Goal: Information Seeking & Learning: Learn about a topic

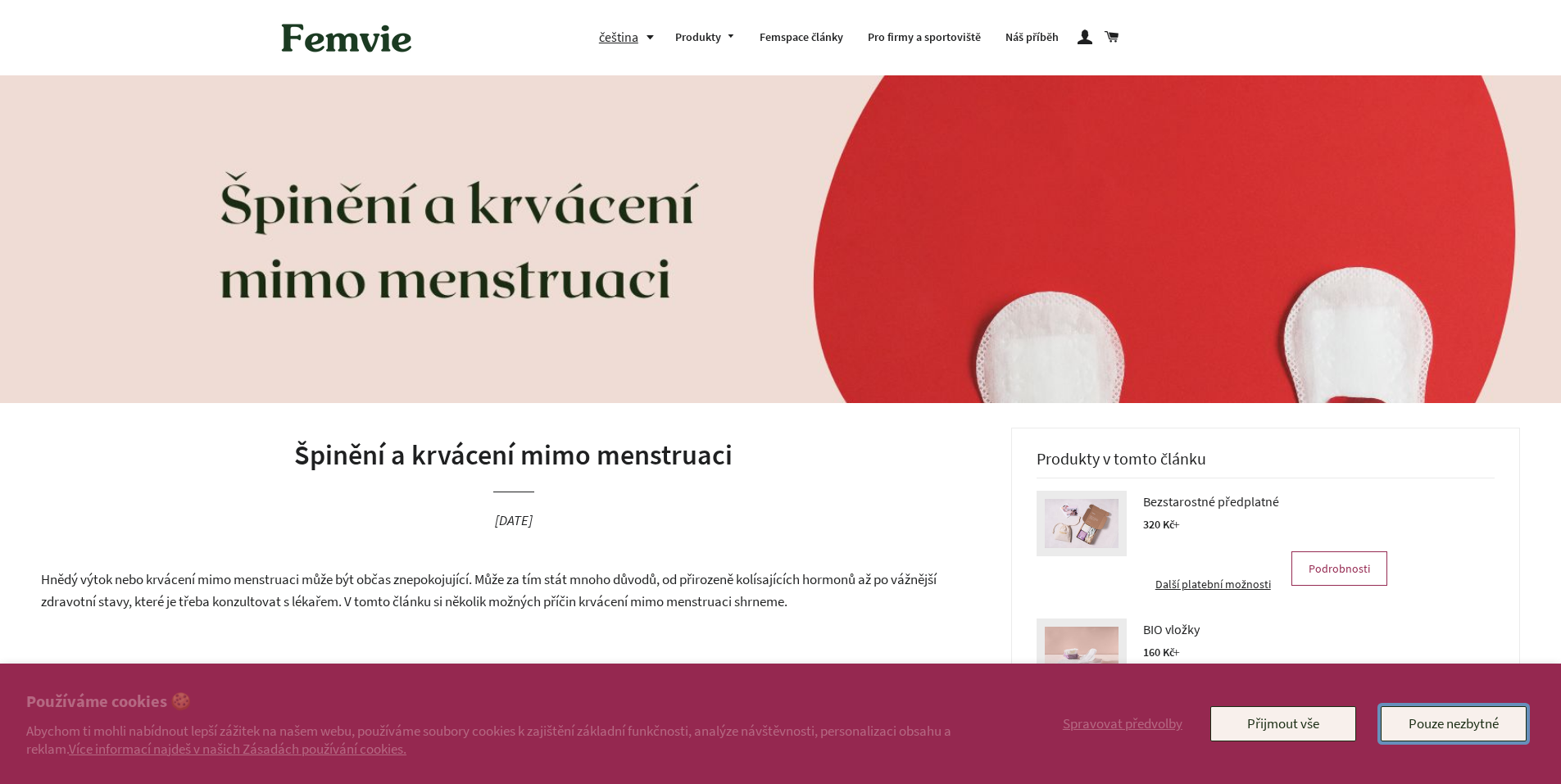
click at [1449, 730] on button "Pouze nezbytné" at bounding box center [1453, 723] width 146 height 35
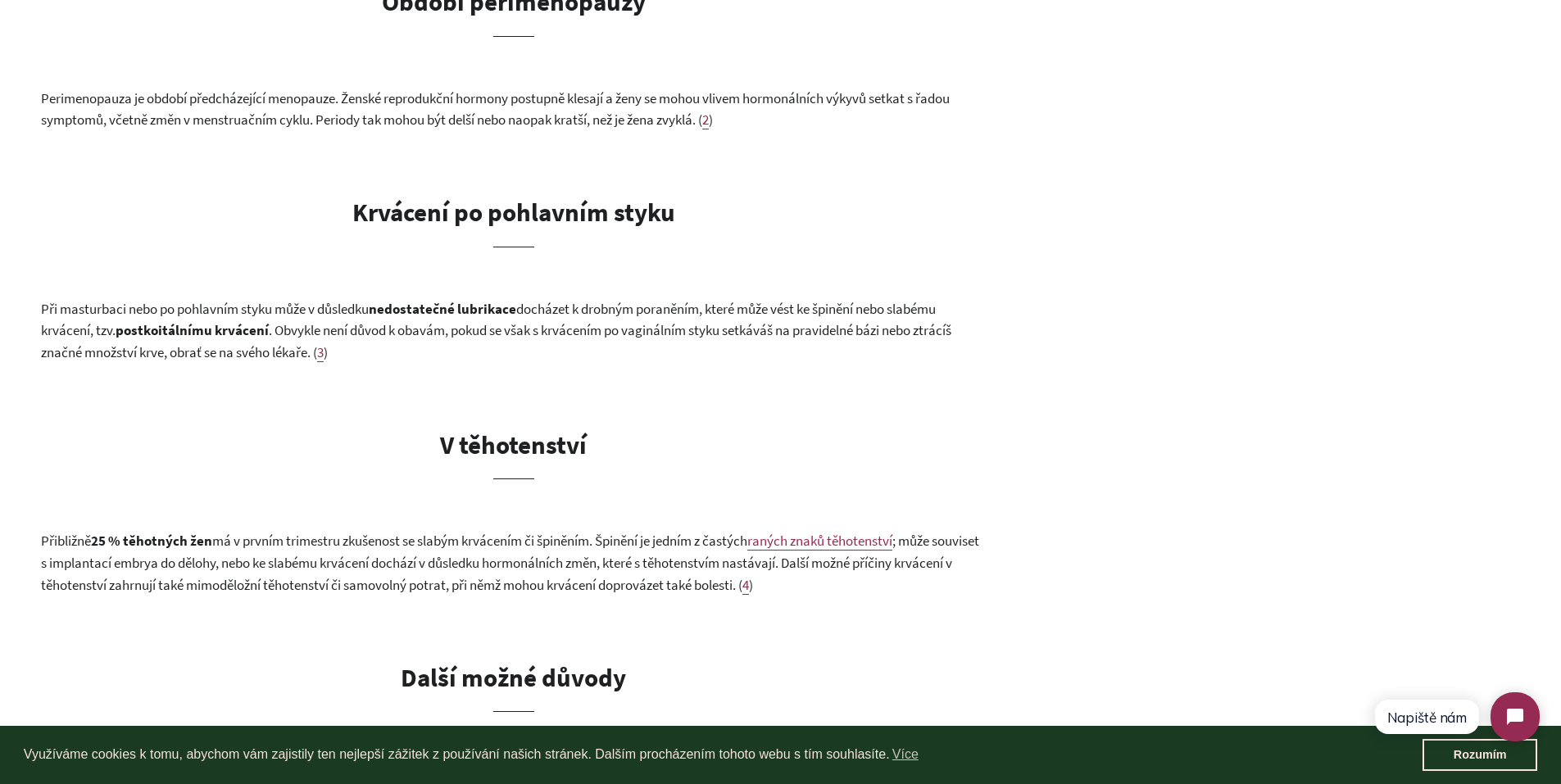
scroll to position [1885, 0]
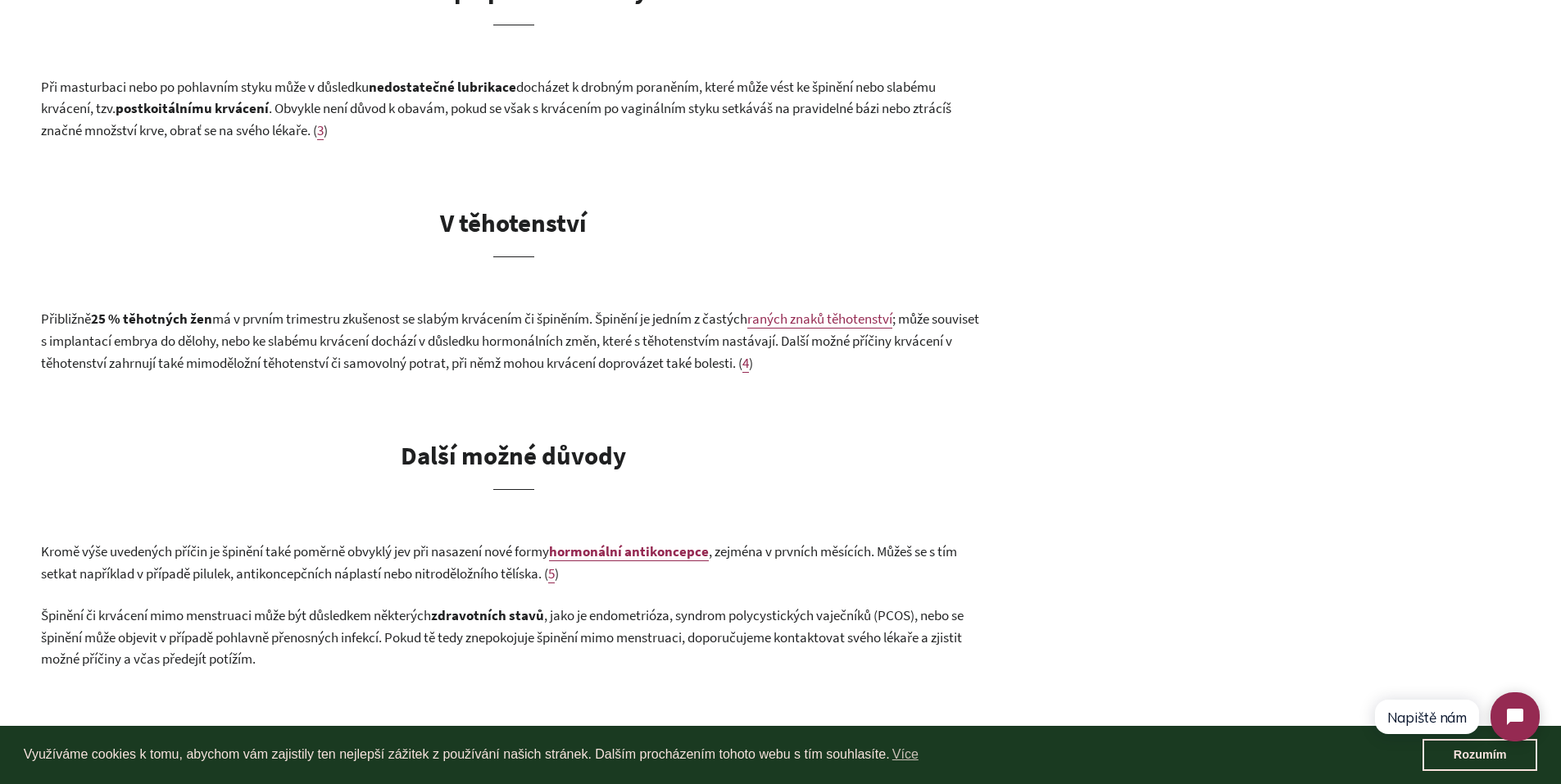
click at [893, 321] on span "raných znaků těhotenství" at bounding box center [820, 318] width 145 height 18
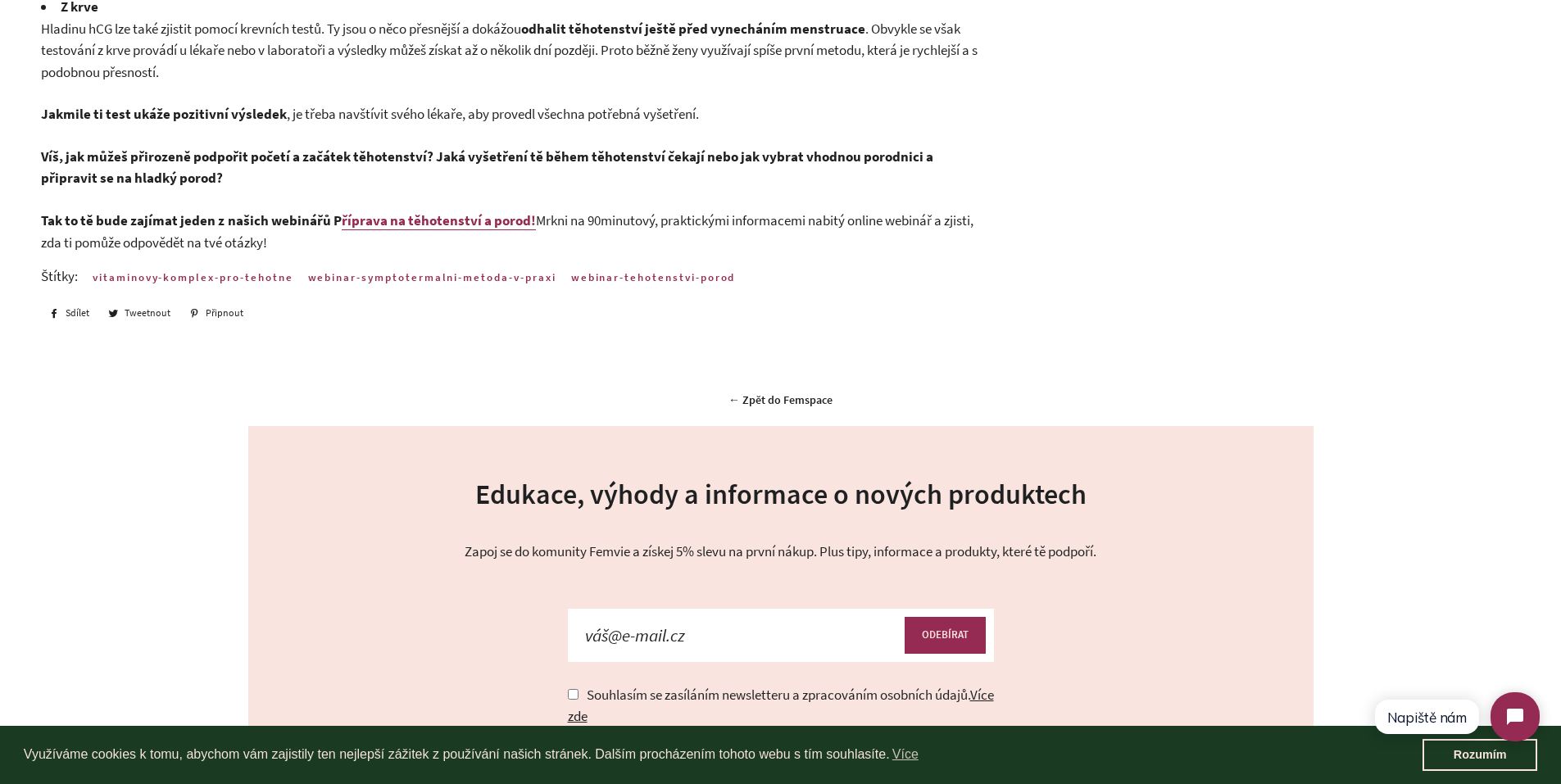
scroll to position [2941, 0]
